Goal: Find specific fact: Find contact information

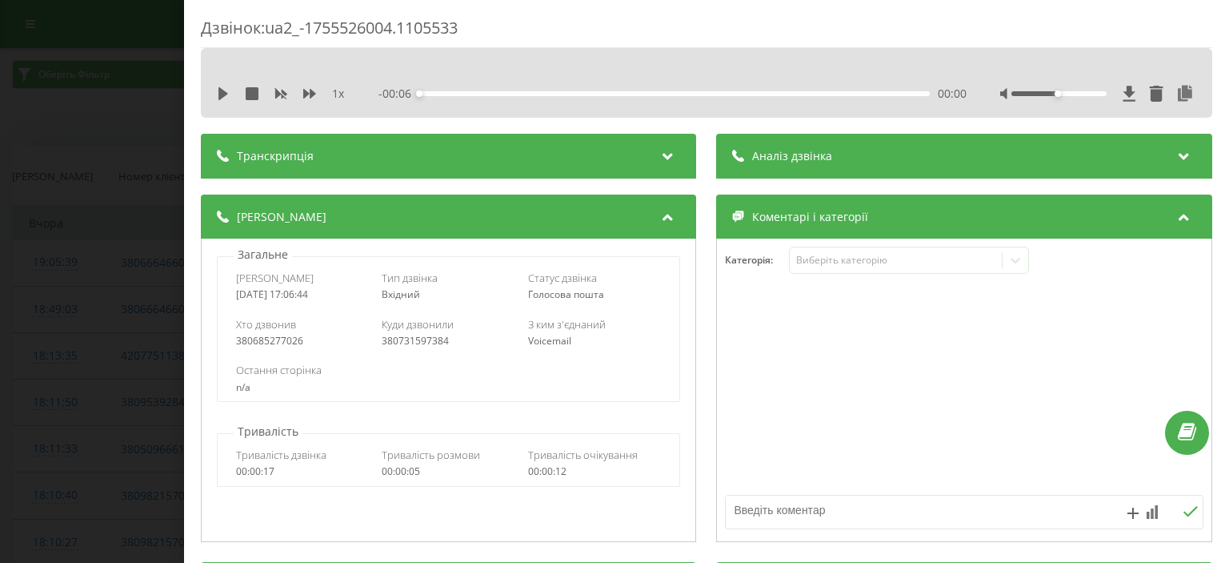
click at [281, 341] on div "380685277026" at bounding box center [303, 340] width 134 height 11
copy div "380685277026"
